Goal: Information Seeking & Learning: Find contact information

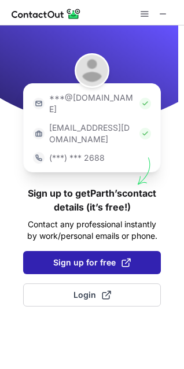
click at [85, 257] on span "Sign up for free" at bounding box center [92, 263] width 78 height 12
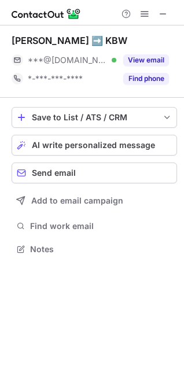
scroll to position [241, 184]
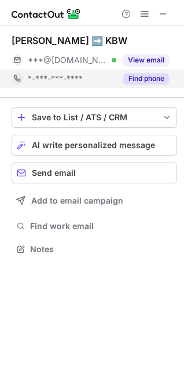
click at [145, 78] on button "Find phone" at bounding box center [146, 79] width 46 height 12
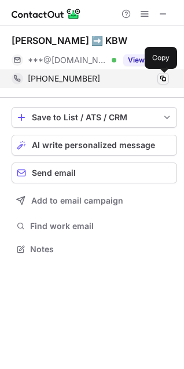
click at [161, 78] on span at bounding box center [163, 78] width 9 height 9
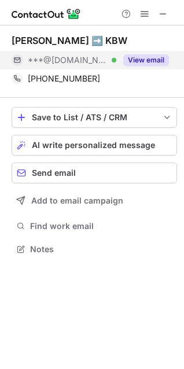
click at [155, 61] on button "View email" at bounding box center [146, 60] width 46 height 12
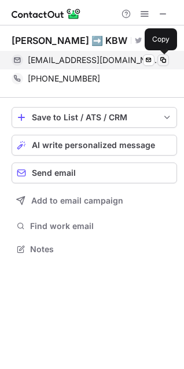
drag, startPoint x: 168, startPoint y: 60, endPoint x: 101, endPoint y: 62, distance: 67.2
click at [167, 60] on button at bounding box center [163, 60] width 12 height 12
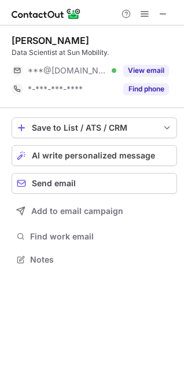
scroll to position [252, 184]
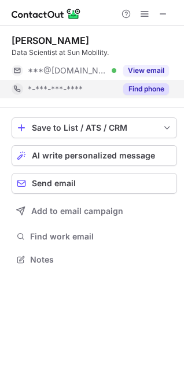
click at [151, 86] on button "Find phone" at bounding box center [146, 89] width 46 height 12
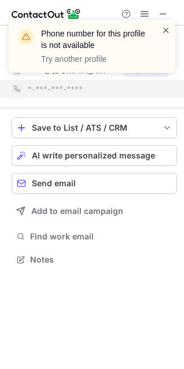
click at [163, 31] on span at bounding box center [165, 30] width 9 height 12
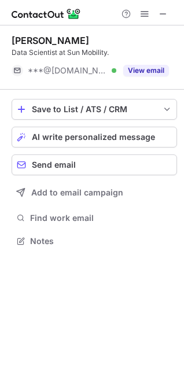
scroll to position [233, 184]
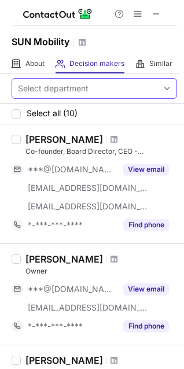
click at [100, 87] on div "Select department" at bounding box center [85, 88] width 146 height 19
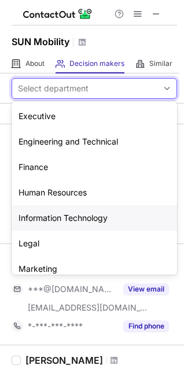
click at [65, 217] on div "Information Technology" at bounding box center [95, 217] width 166 height 25
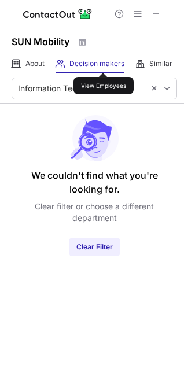
click at [104, 62] on span "Decision makers" at bounding box center [96, 63] width 55 height 9
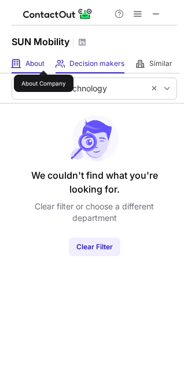
click at [41, 61] on span "About" at bounding box center [34, 63] width 19 height 9
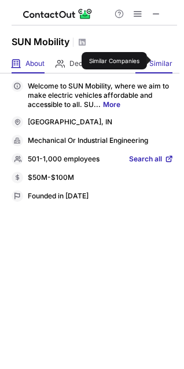
click at [156, 61] on span "Similar" at bounding box center [160, 63] width 23 height 9
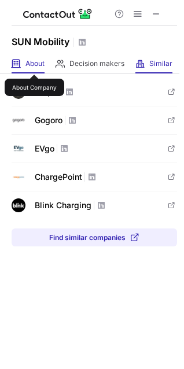
click at [34, 64] on span "About" at bounding box center [34, 63] width 19 height 9
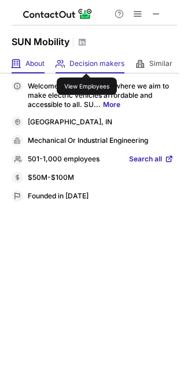
click at [89, 60] on span "Decision makers" at bounding box center [96, 63] width 55 height 9
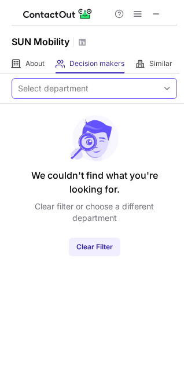
click at [170, 89] on span at bounding box center [167, 88] width 9 height 9
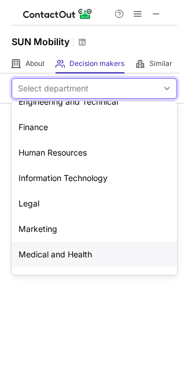
scroll to position [0, 0]
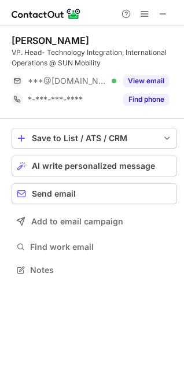
scroll to position [262, 184]
click at [163, 13] on span at bounding box center [163, 13] width 9 height 9
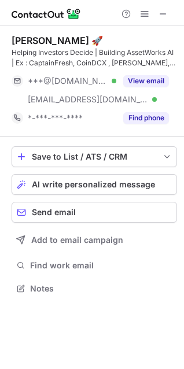
scroll to position [281, 184]
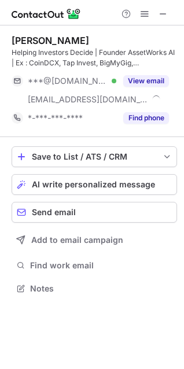
scroll to position [281, 184]
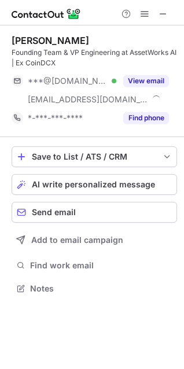
scroll to position [281, 184]
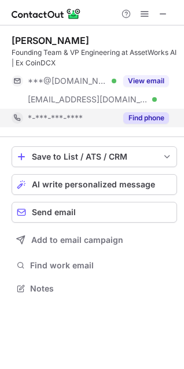
click at [145, 117] on button "Find phone" at bounding box center [146, 118] width 46 height 12
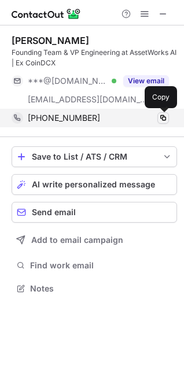
click at [163, 119] on span at bounding box center [163, 117] width 9 height 9
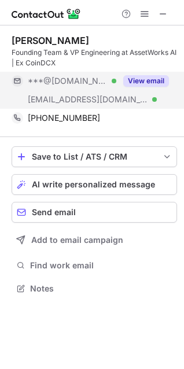
click at [145, 79] on button "View email" at bounding box center [146, 81] width 46 height 12
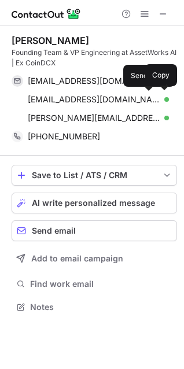
scroll to position [299, 184]
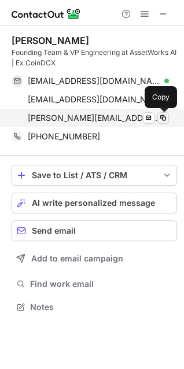
click at [165, 117] on span at bounding box center [163, 117] width 9 height 9
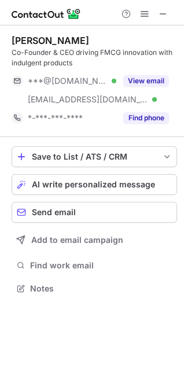
scroll to position [281, 184]
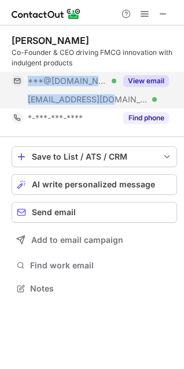
drag, startPoint x: 103, startPoint y: 100, endPoint x: 120, endPoint y: 91, distance: 19.4
click at [112, 97] on div "***@gmail.com Verified ***@oxbowbrands.com Verified View email" at bounding box center [95, 90] width 166 height 37
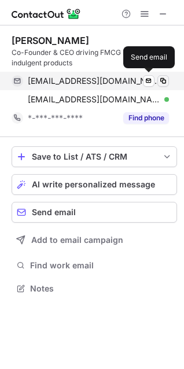
click at [164, 81] on span at bounding box center [163, 80] width 9 height 9
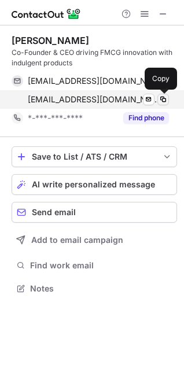
click at [165, 101] on span at bounding box center [163, 99] width 9 height 9
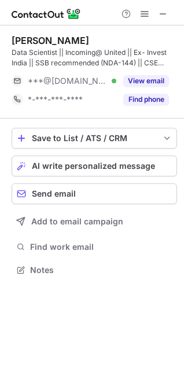
scroll to position [262, 184]
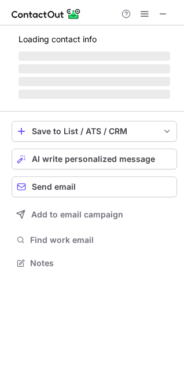
scroll to position [289, 184]
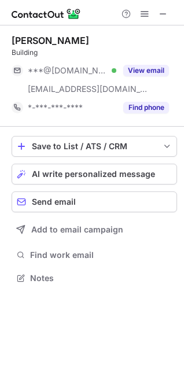
scroll to position [270, 184]
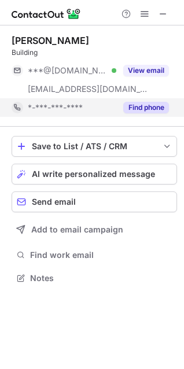
click at [143, 103] on button "Find phone" at bounding box center [146, 108] width 46 height 12
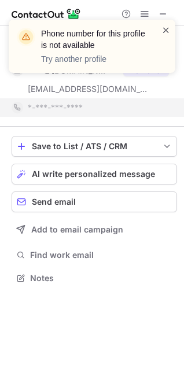
click at [163, 30] on span at bounding box center [165, 30] width 9 height 12
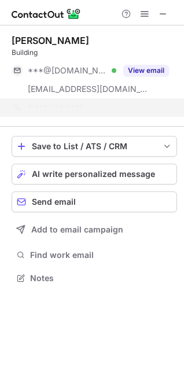
click at [139, 71] on div "Phone number for this profile is not available Try another profile" at bounding box center [92, 46] width 167 height 53
click at [139, 68] on div "Phone number for this profile is not available Try another profile [PERSON_NAME…" at bounding box center [92, 184] width 184 height 369
click at [139, 68] on button "View email" at bounding box center [146, 71] width 46 height 12
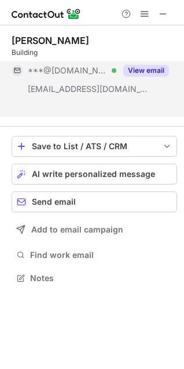
scroll to position [252, 184]
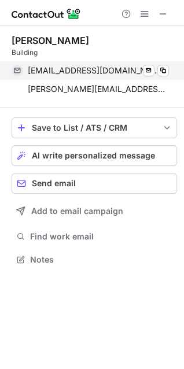
click at [169, 67] on div "[EMAIL_ADDRESS][DOMAIN_NAME] Verified Send email Copy" at bounding box center [90, 70] width 157 height 19
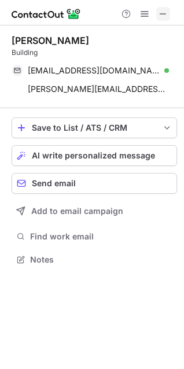
click at [163, 16] on span at bounding box center [163, 13] width 9 height 9
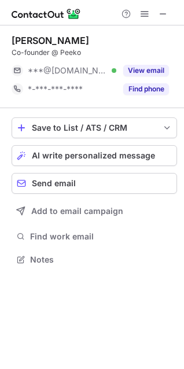
scroll to position [252, 184]
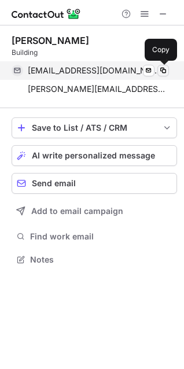
scroll to position [252, 184]
click at [163, 70] on span at bounding box center [163, 70] width 9 height 9
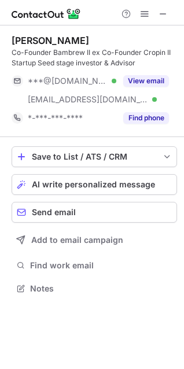
scroll to position [281, 184]
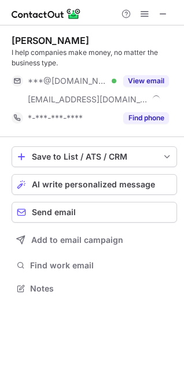
scroll to position [281, 184]
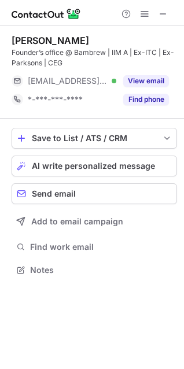
scroll to position [262, 184]
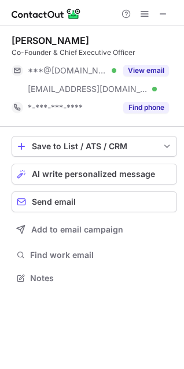
scroll to position [270, 184]
